Goal: Information Seeking & Learning: Learn about a topic

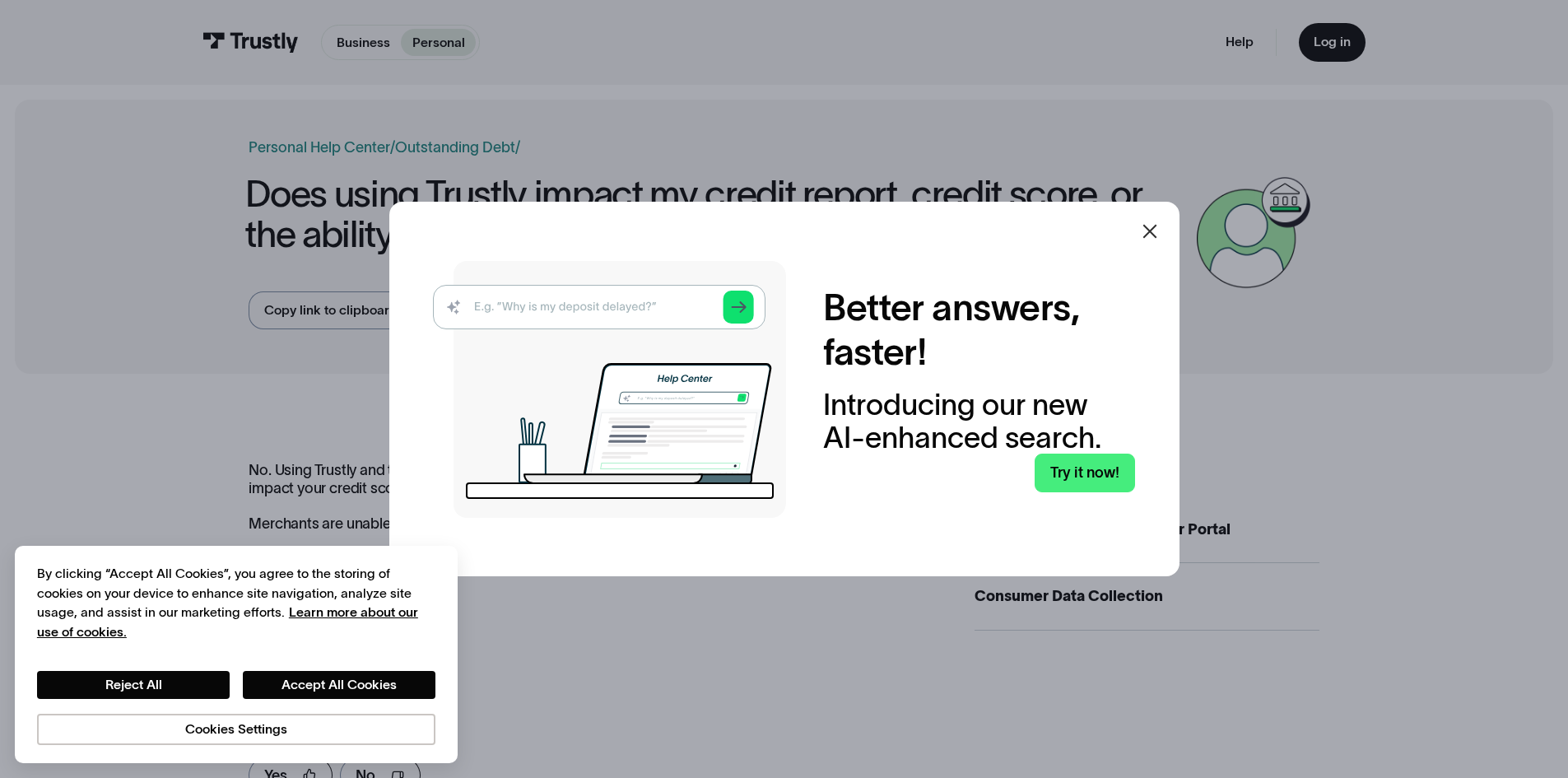
click at [1144, 232] on div at bounding box center [1149, 231] width 39 height 39
